Goal: Information Seeking & Learning: Learn about a topic

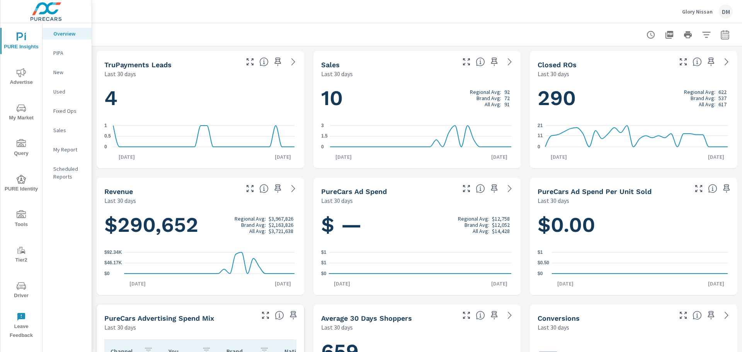
click at [26, 215] on icon "nav menu" at bounding box center [21, 214] width 9 height 8
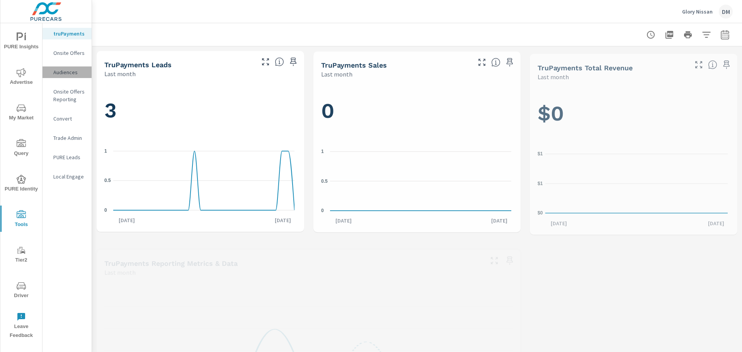
click at [68, 71] on p "Audiences" at bounding box center [69, 72] width 32 height 8
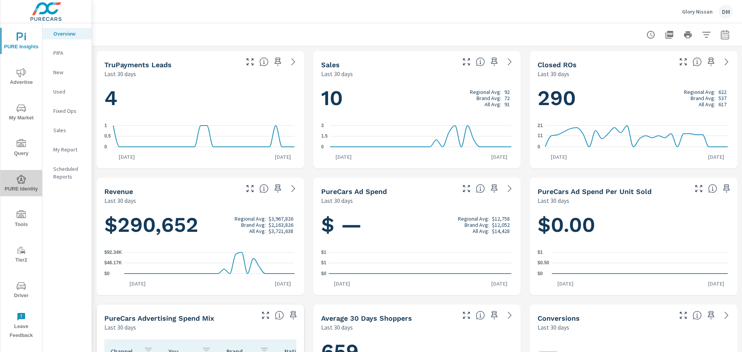
click at [20, 183] on icon "nav menu" at bounding box center [21, 179] width 9 height 9
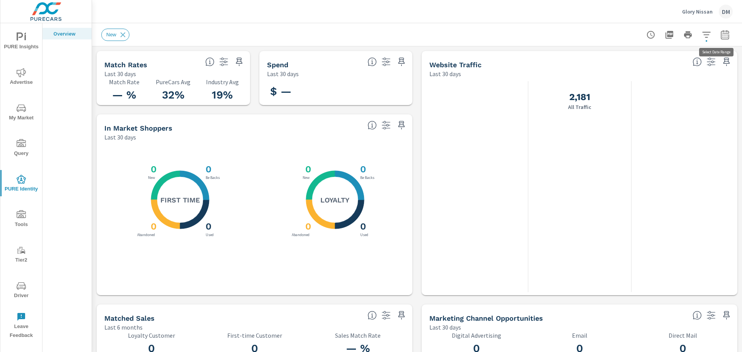
click at [721, 34] on icon "button" at bounding box center [725, 34] width 8 height 9
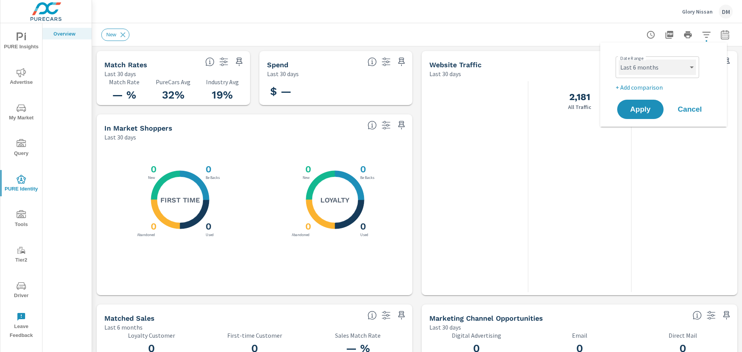
click at [659, 66] on select "Custom Yesterday Last week Last 7 days Last 14 days Last 30 days Last 45 days L…" at bounding box center [657, 67] width 77 height 15
select select "Last 30 days"
click at [619, 60] on select "Custom Yesterday Last week Last 7 days Last 14 days Last 30 days Last 45 days L…" at bounding box center [657, 67] width 77 height 15
click at [646, 109] on span "Apply" at bounding box center [641, 109] width 32 height 7
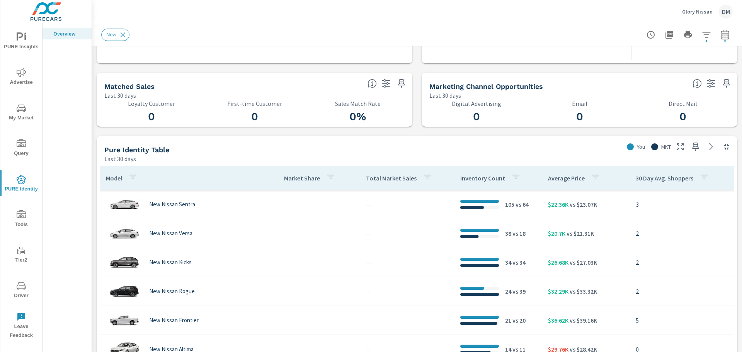
scroll to position [309, 0]
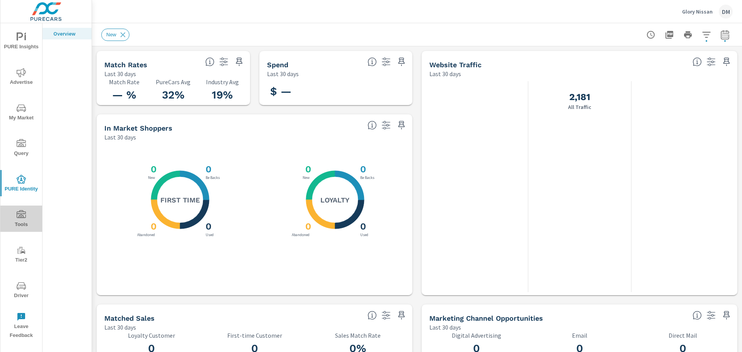
click at [19, 218] on icon "nav menu" at bounding box center [21, 214] width 9 height 9
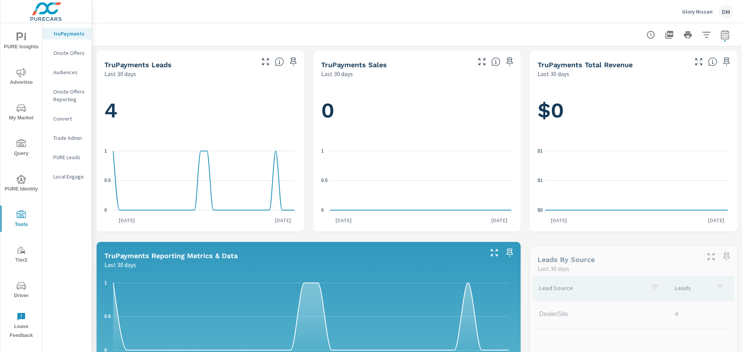
click at [62, 72] on p "Audiences" at bounding box center [69, 72] width 32 height 8
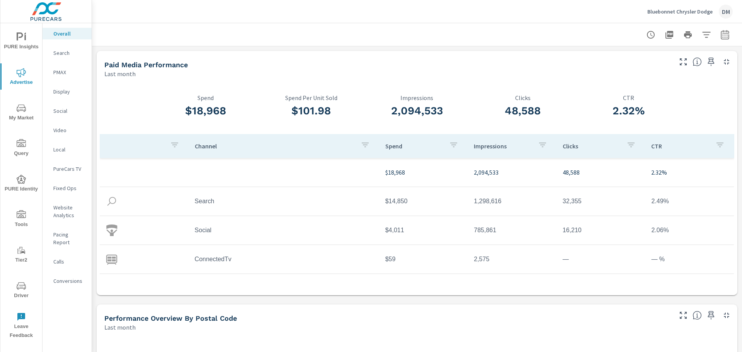
click at [662, 11] on p "Bluebonnet Chrysler Dodge" at bounding box center [679, 11] width 65 height 7
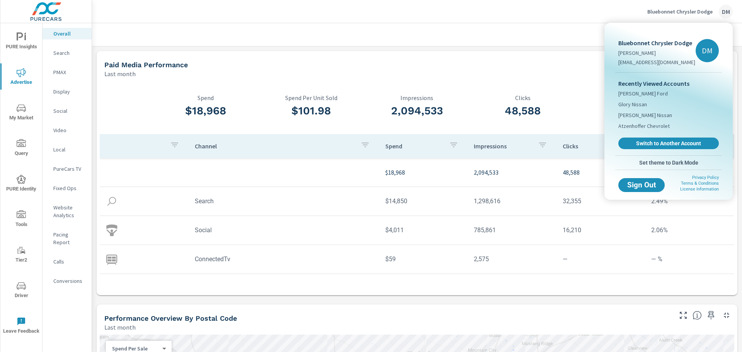
click at [568, 12] on div at bounding box center [371, 176] width 742 height 352
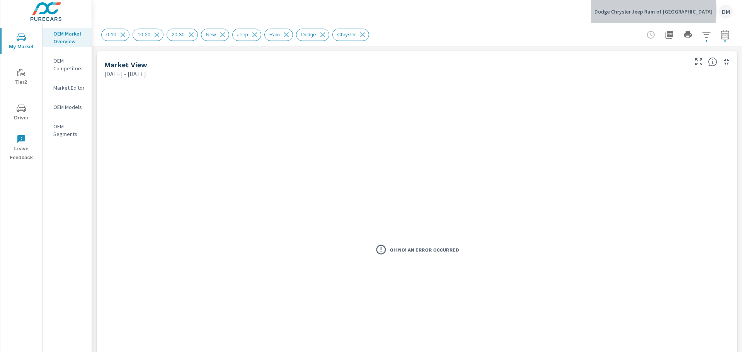
click at [663, 11] on p "Dodge Chrysler Jeep Ram of [GEOGRAPHIC_DATA]" at bounding box center [653, 11] width 118 height 7
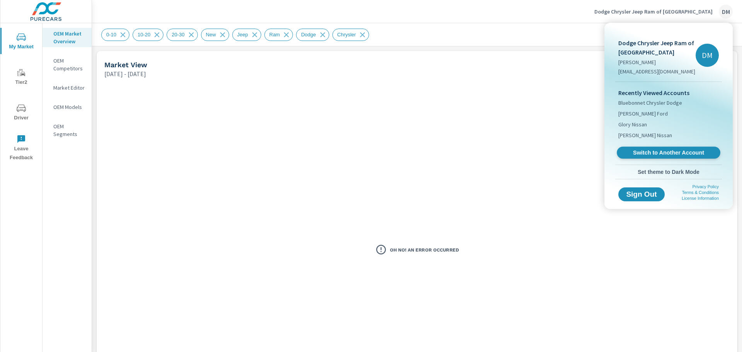
click at [667, 153] on span "Switch to Another Account" at bounding box center [668, 152] width 95 height 7
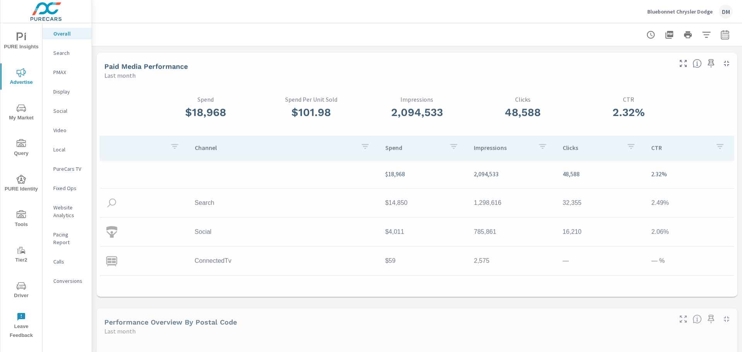
click at [683, 12] on p "Bluebonnet Chrysler Dodge" at bounding box center [679, 11] width 65 height 7
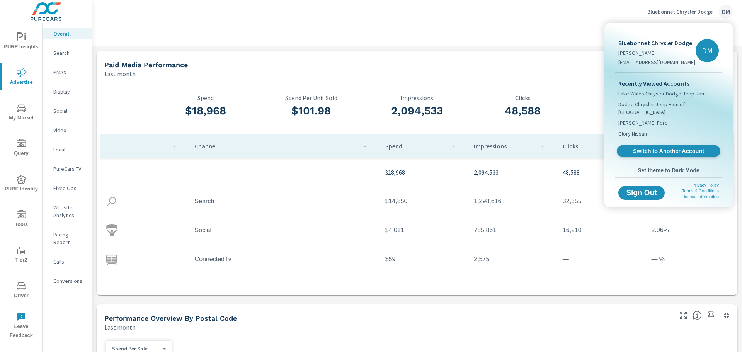
click at [669, 148] on span "Switch to Another Account" at bounding box center [668, 151] width 95 height 7
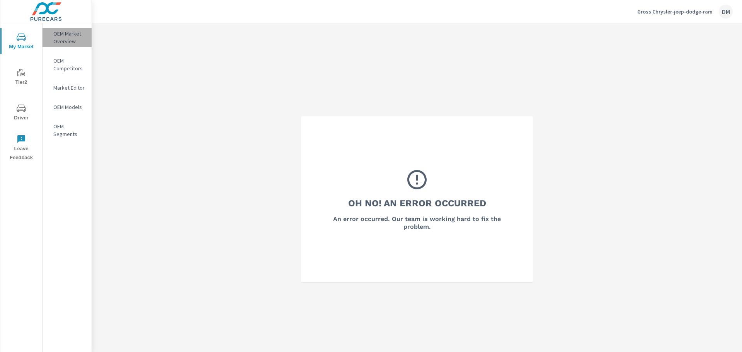
click at [58, 35] on p "OEM Market Overview" at bounding box center [69, 37] width 32 height 15
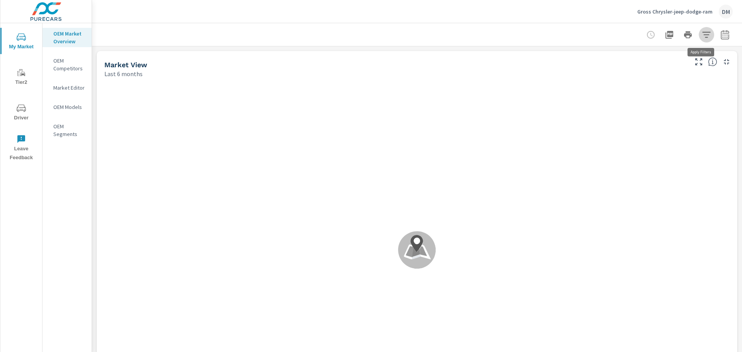
click at [703, 36] on icon "button" at bounding box center [706, 34] width 9 height 9
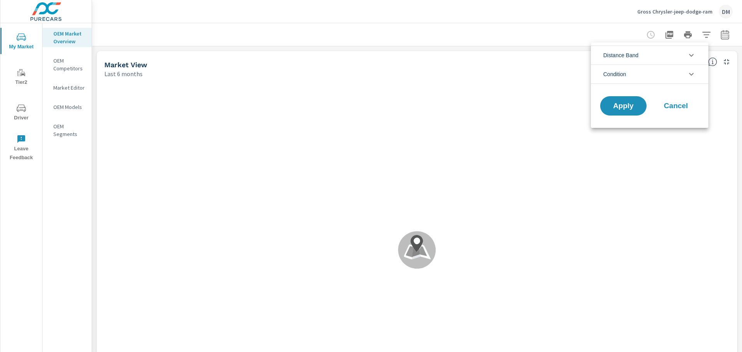
click at [678, 60] on li "Distance Band" at bounding box center [649, 55] width 117 height 19
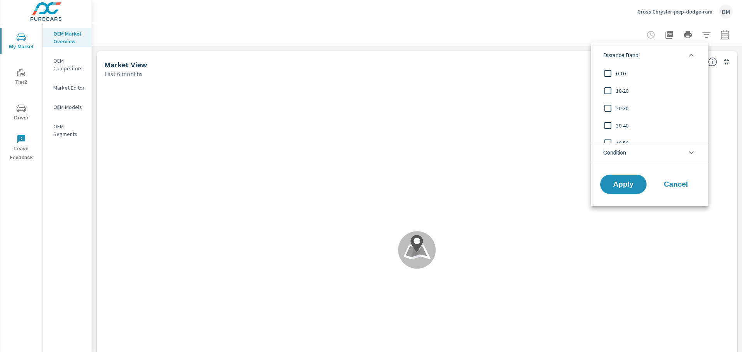
click at [609, 71] on input "filter options" at bounding box center [608, 73] width 16 height 16
click at [608, 89] on input "filter options" at bounding box center [608, 91] width 16 height 16
click at [610, 107] on input "filter options" at bounding box center [608, 108] width 16 height 16
click at [609, 125] on input "filter options" at bounding box center [608, 125] width 16 height 16
click at [624, 152] on span "Condition" at bounding box center [614, 152] width 23 height 19
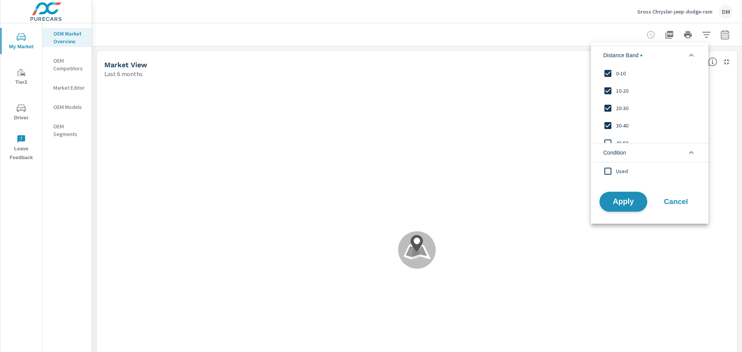
click at [629, 205] on span "Apply" at bounding box center [624, 201] width 32 height 7
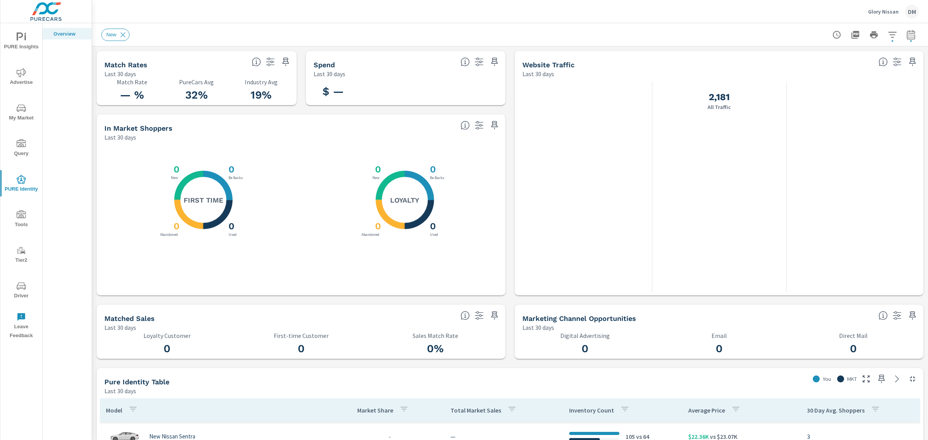
scroll to position [309, 0]
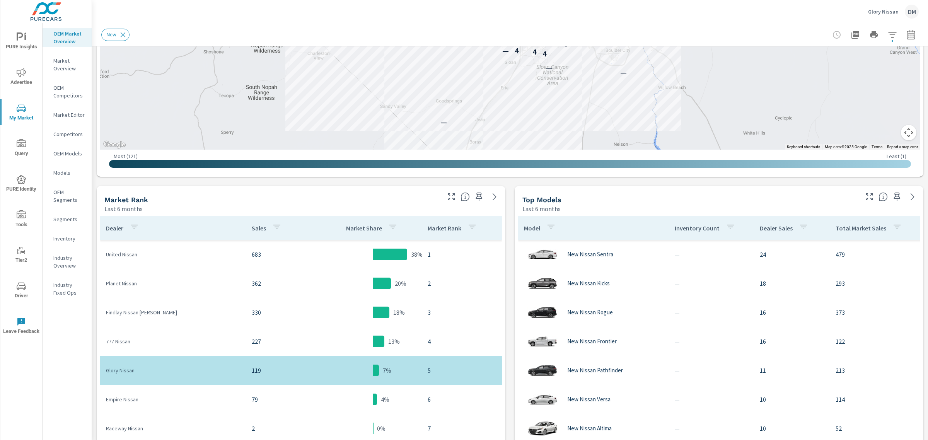
scroll to position [254, 0]
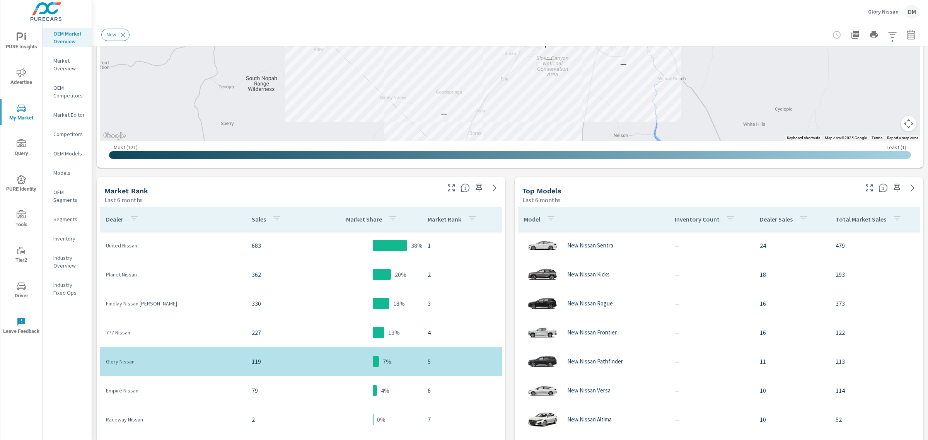
click at [68, 238] on p "Inventory" at bounding box center [69, 239] width 32 height 8
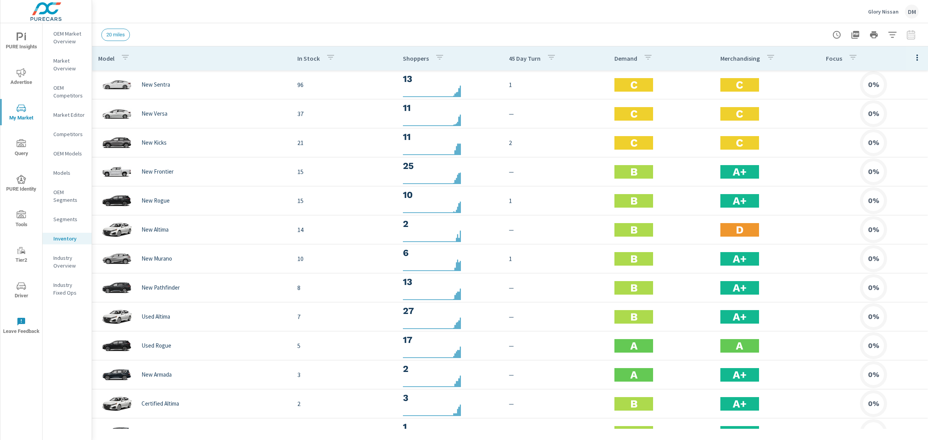
click at [912, 55] on icon "button" at bounding box center [916, 57] width 9 height 9
click at [888, 179] on span "Customize columns..." at bounding box center [891, 179] width 49 height 8
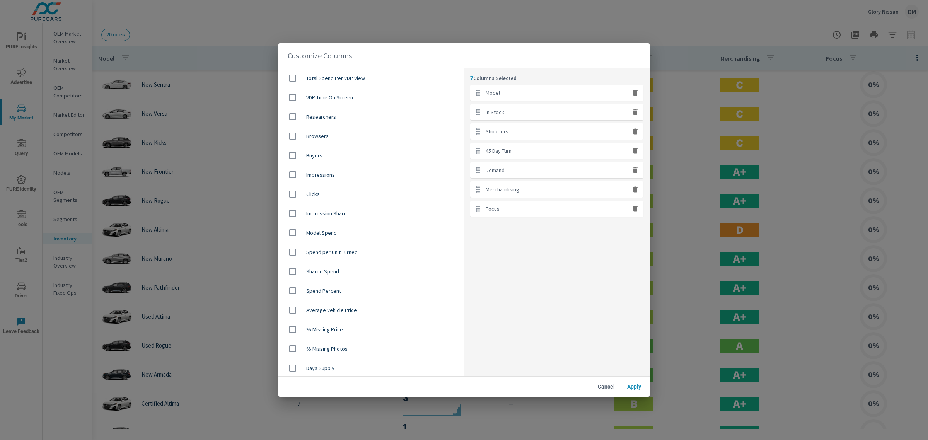
scroll to position [386, 0]
click at [293, 329] on input "checkbox" at bounding box center [292, 329] width 16 height 16
checkbox input "true"
click at [628, 386] on span "Apply" at bounding box center [634, 386] width 19 height 7
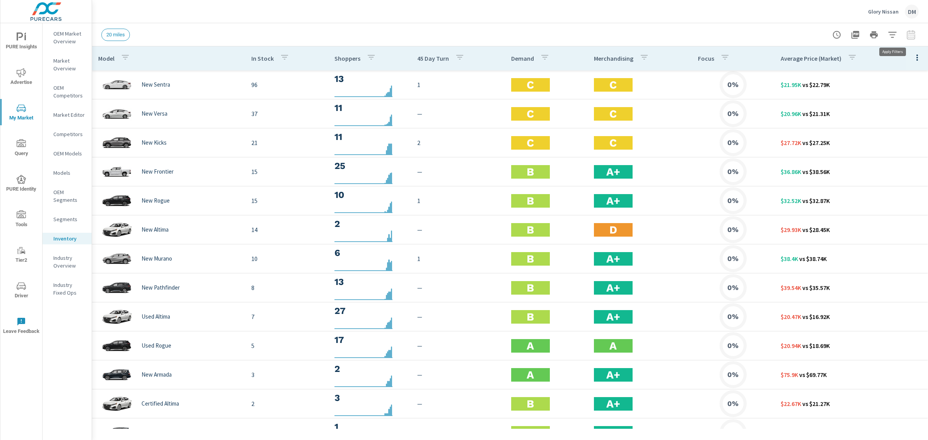
click at [892, 36] on icon "button" at bounding box center [891, 34] width 9 height 9
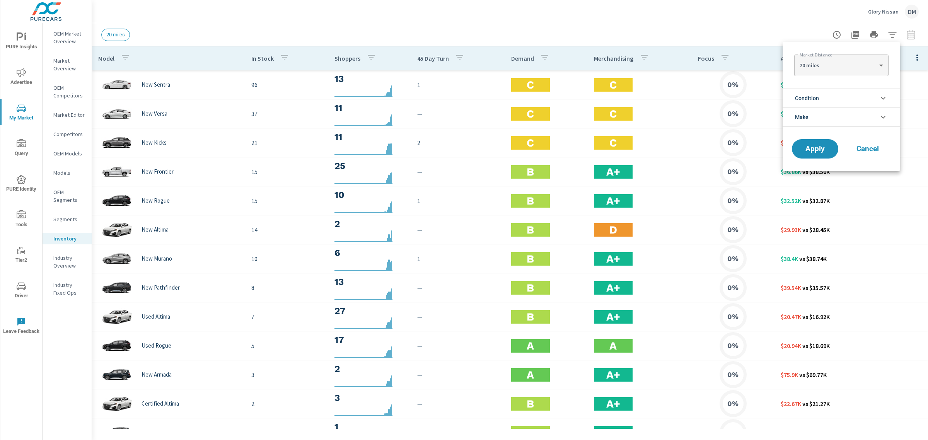
click at [855, 95] on li "Condition" at bounding box center [840, 98] width 117 height 19
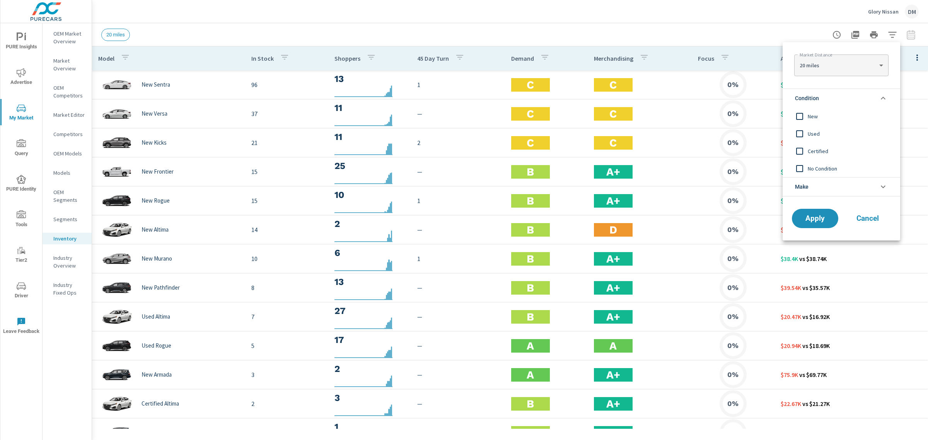
click at [797, 113] on input "filter options" at bounding box center [799, 116] width 16 height 16
click at [810, 221] on span "Apply" at bounding box center [815, 218] width 32 height 7
